Goal: Entertainment & Leisure: Consume media (video, audio)

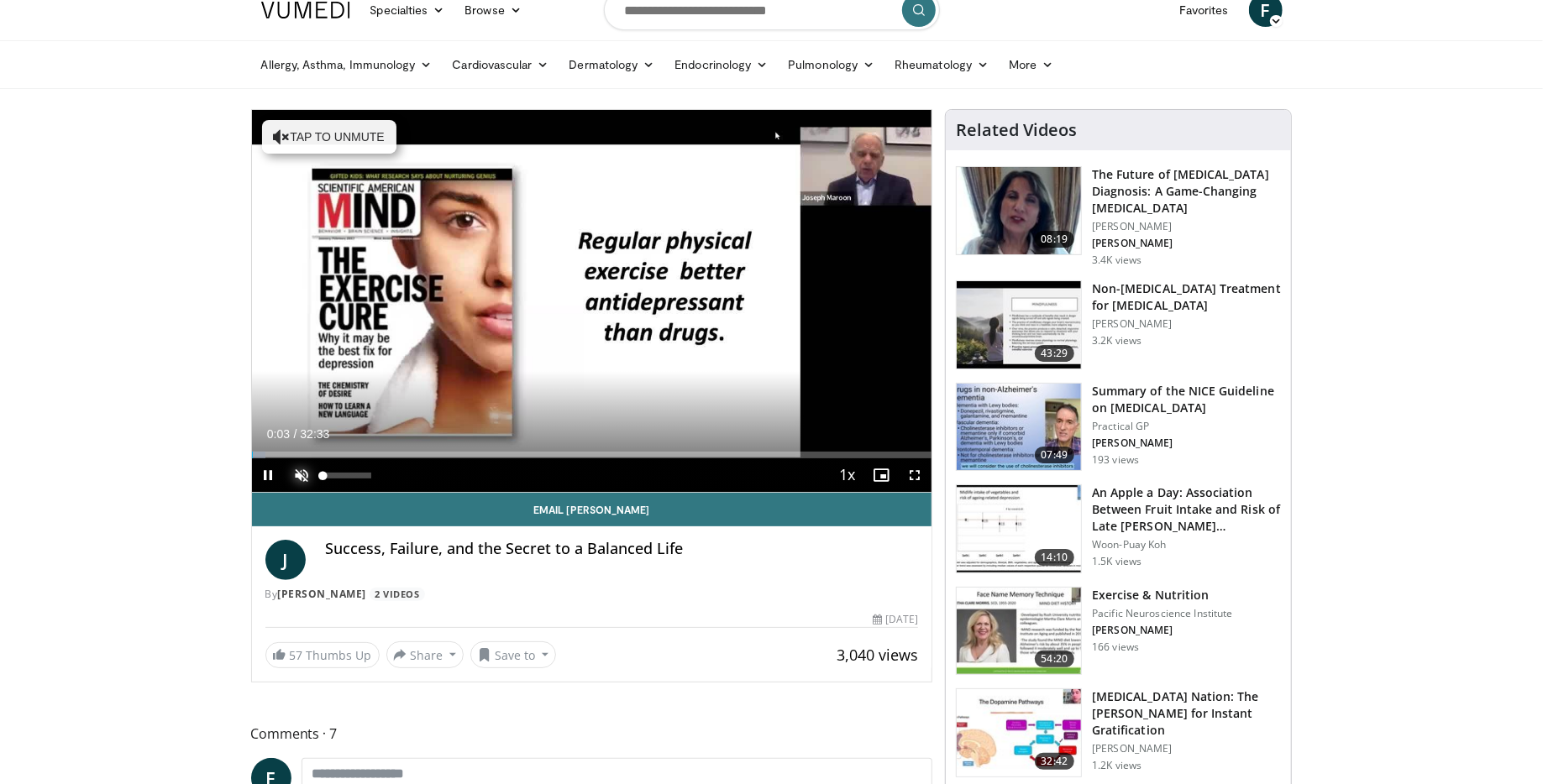
click at [298, 473] on span "Video Player" at bounding box center [302, 475] width 34 height 34
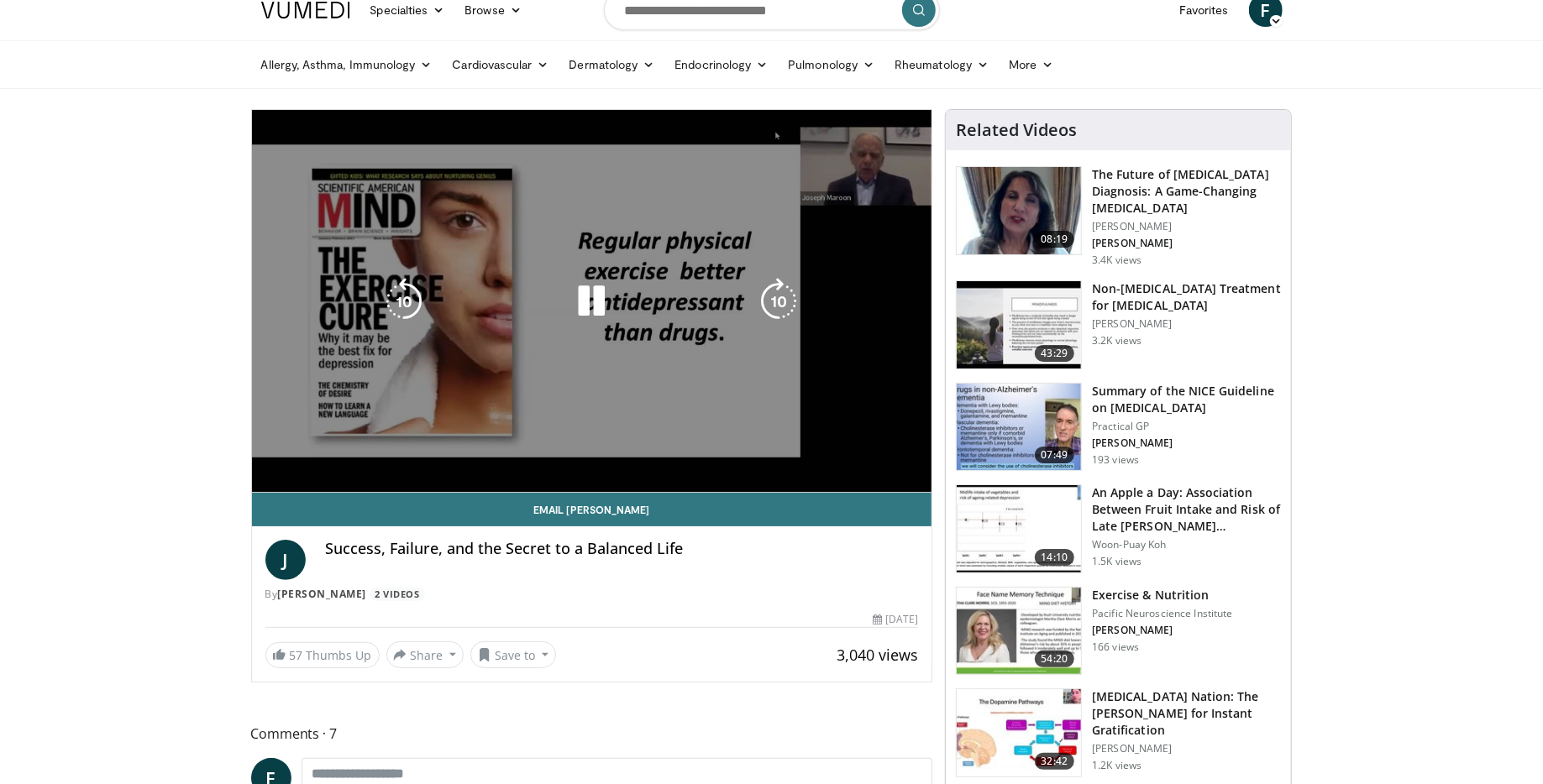
click at [616, 416] on div "10 seconds Tap to unmute" at bounding box center [592, 300] width 680 height 383
